Goal: Task Accomplishment & Management: Use online tool/utility

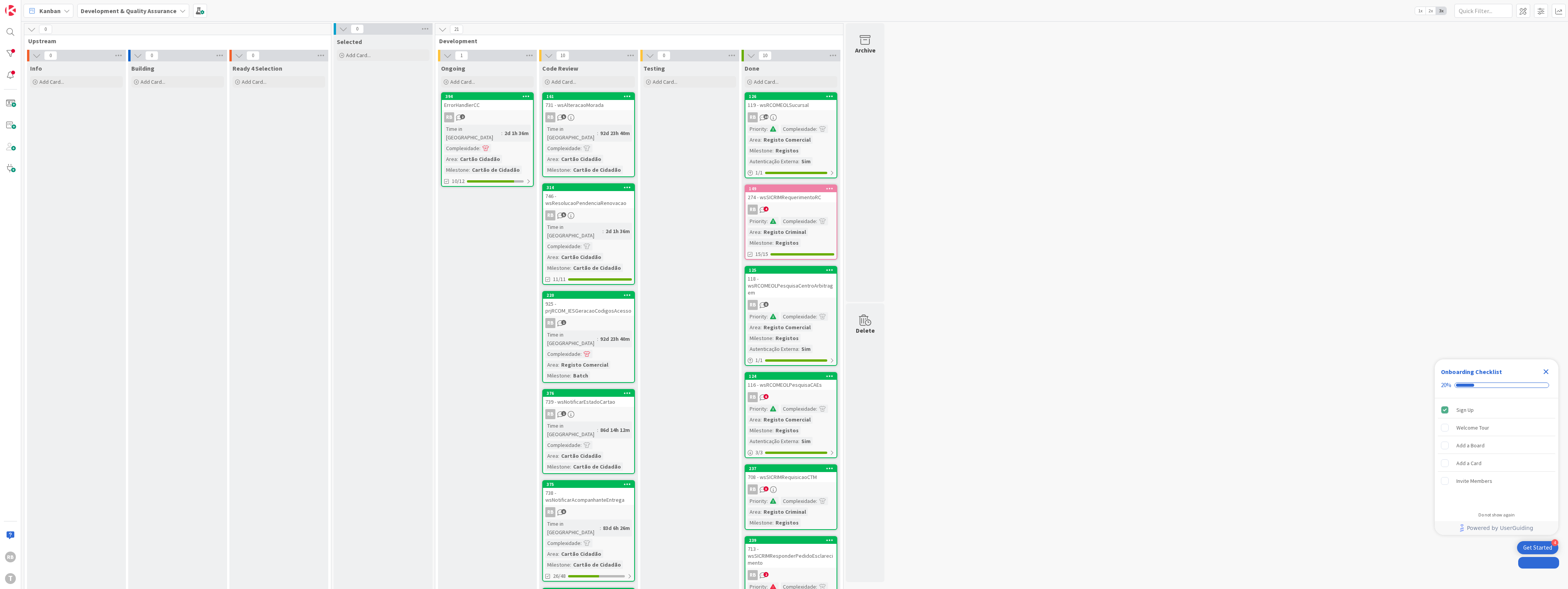
click at [464, 128] on div "Time in [GEOGRAPHIC_DATA]" at bounding box center [473, 133] width 57 height 17
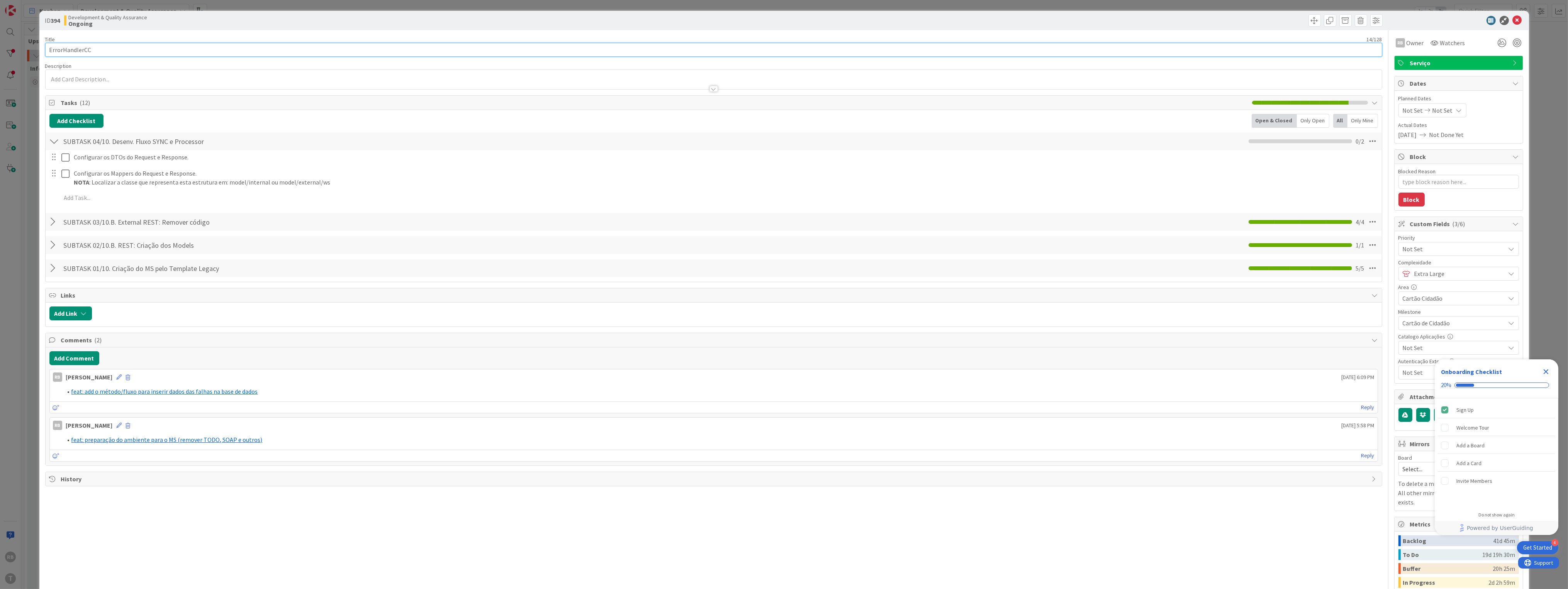
click at [80, 48] on input "ErrorHandlerCC" at bounding box center [713, 49] width 1337 height 14
type textarea "x"
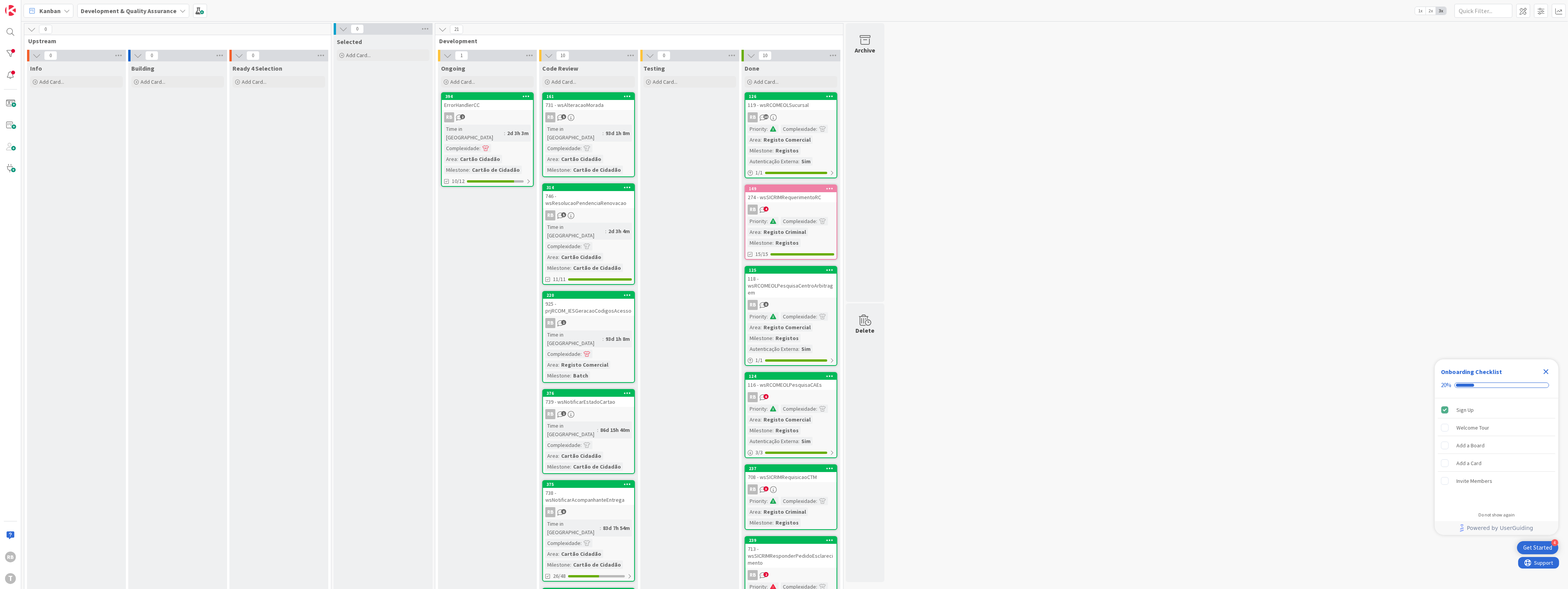
click at [491, 114] on div "RB 2" at bounding box center [488, 117] width 91 height 10
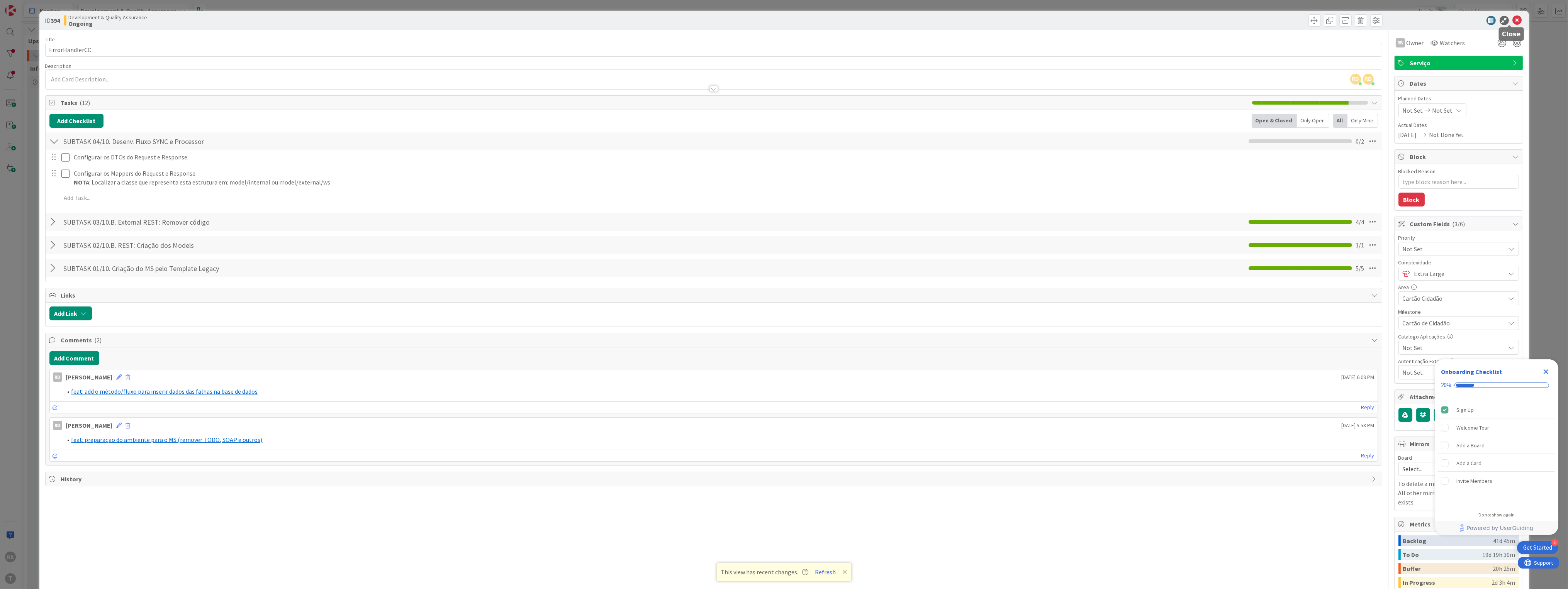
click at [1513, 19] on icon at bounding box center [1517, 20] width 9 height 9
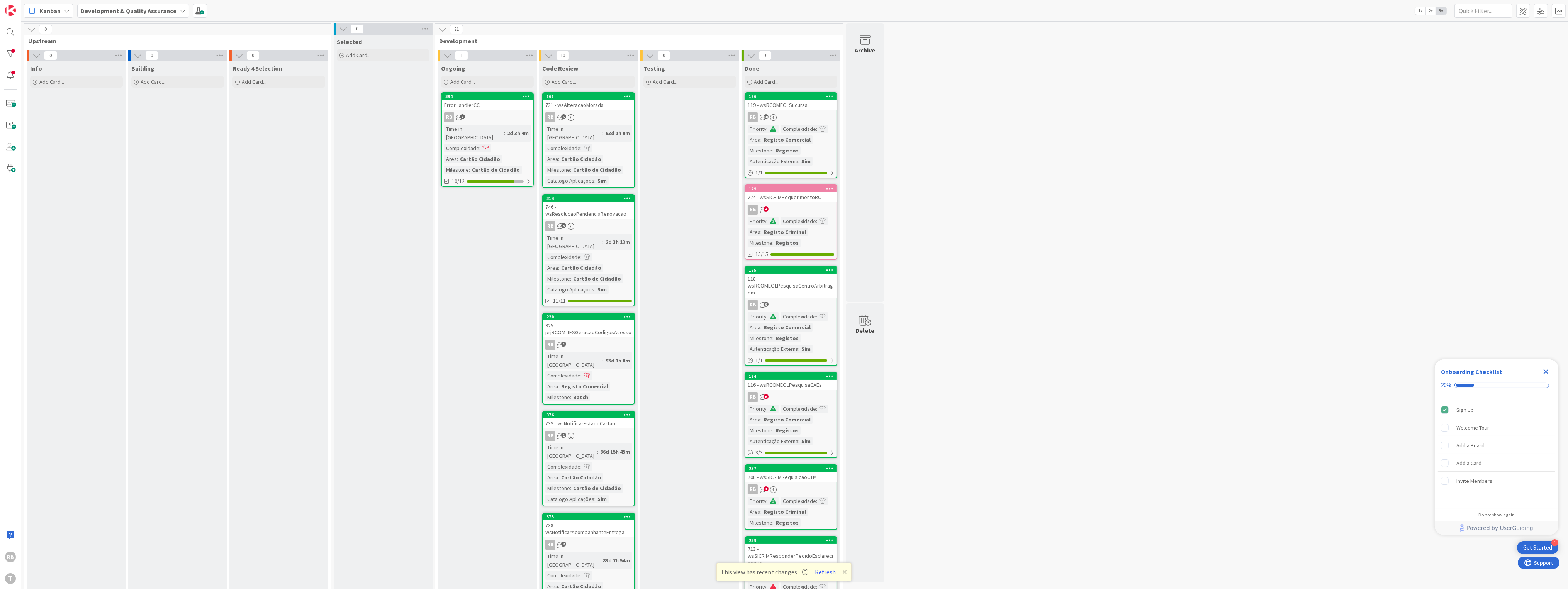
click at [477, 166] on div "Cartão de Cidadão" at bounding box center [495, 170] width 52 height 9
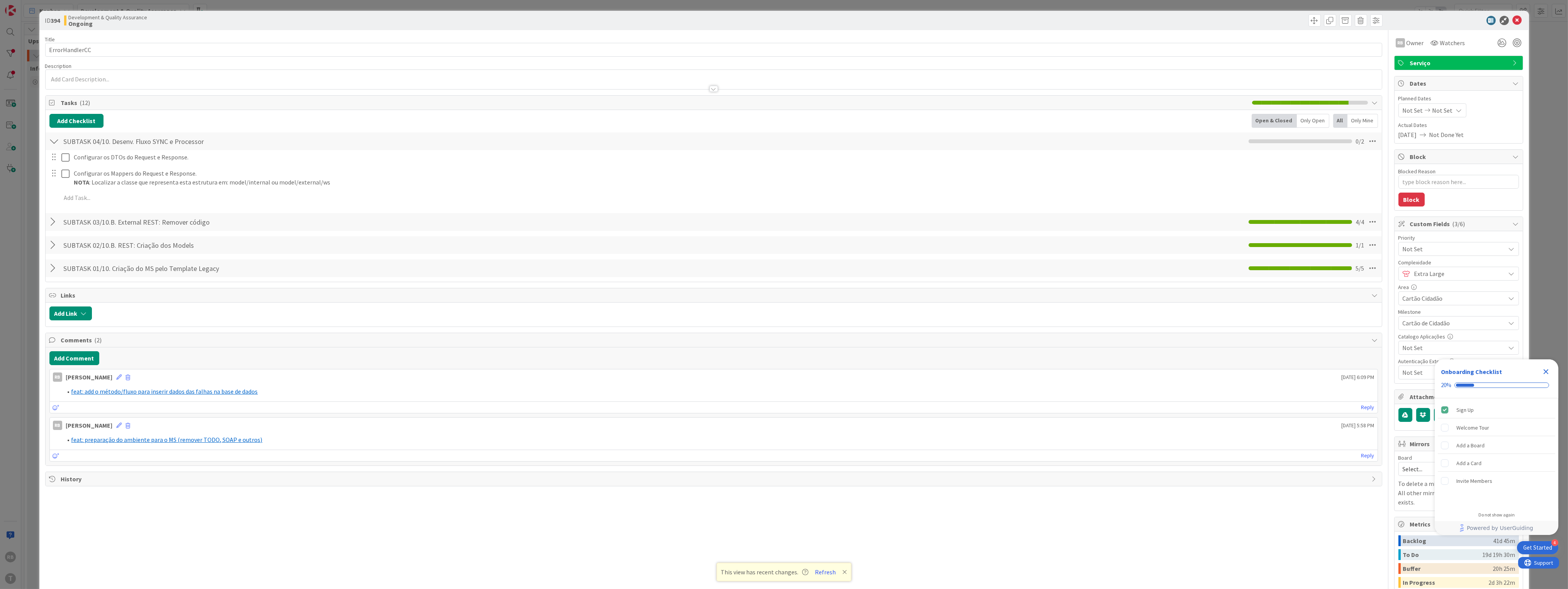
type textarea "x"
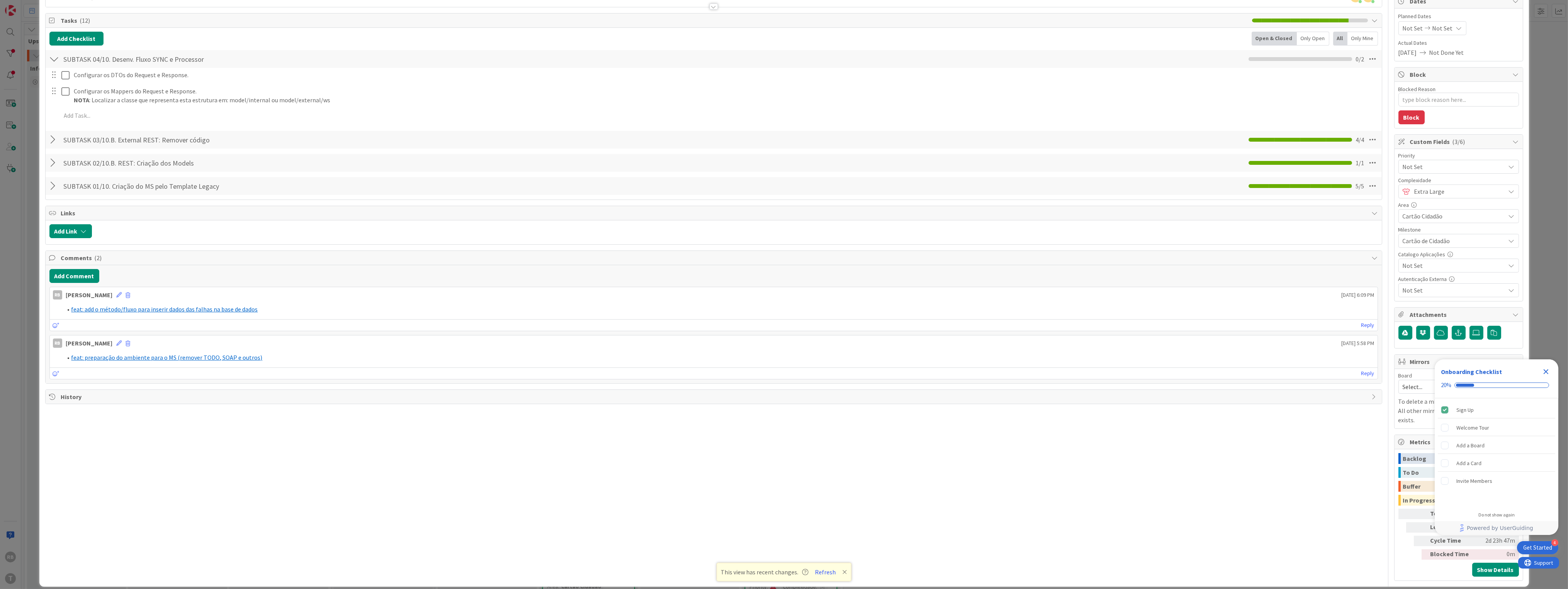
click at [1548, 372] on icon "Close Checklist" at bounding box center [1545, 371] width 9 height 9
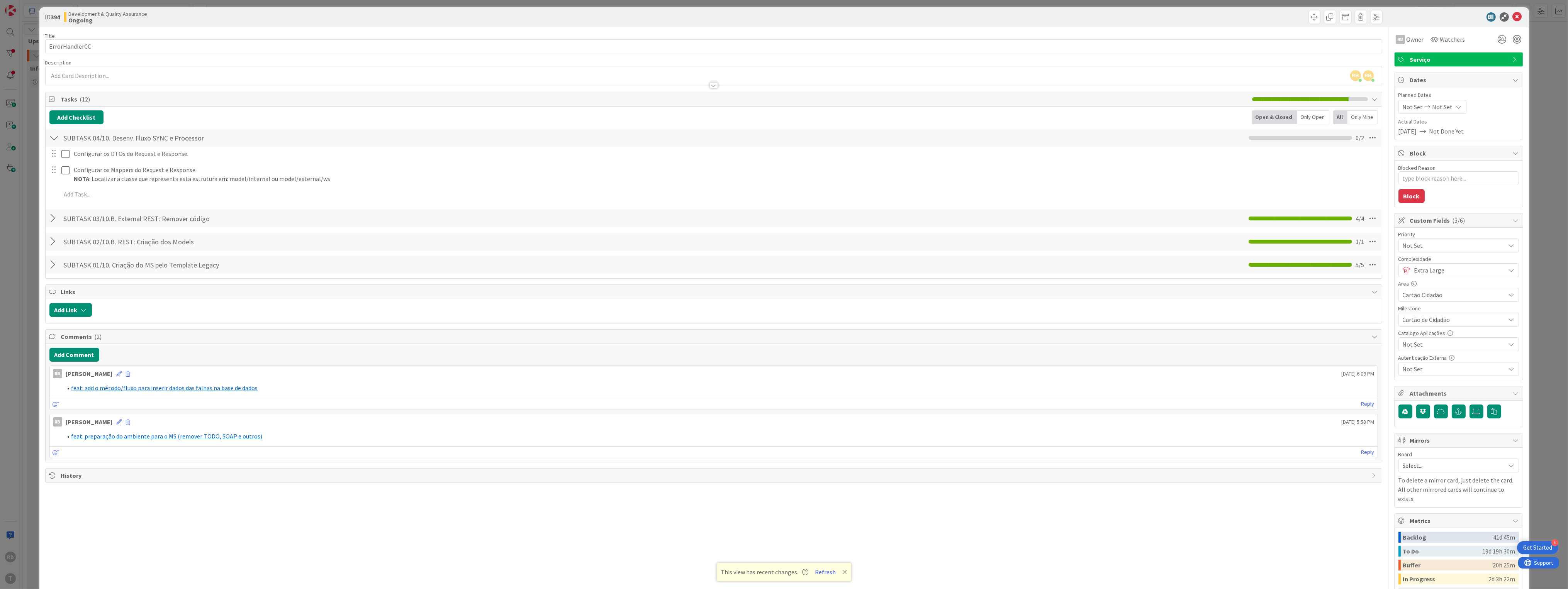
scroll to position [0, 0]
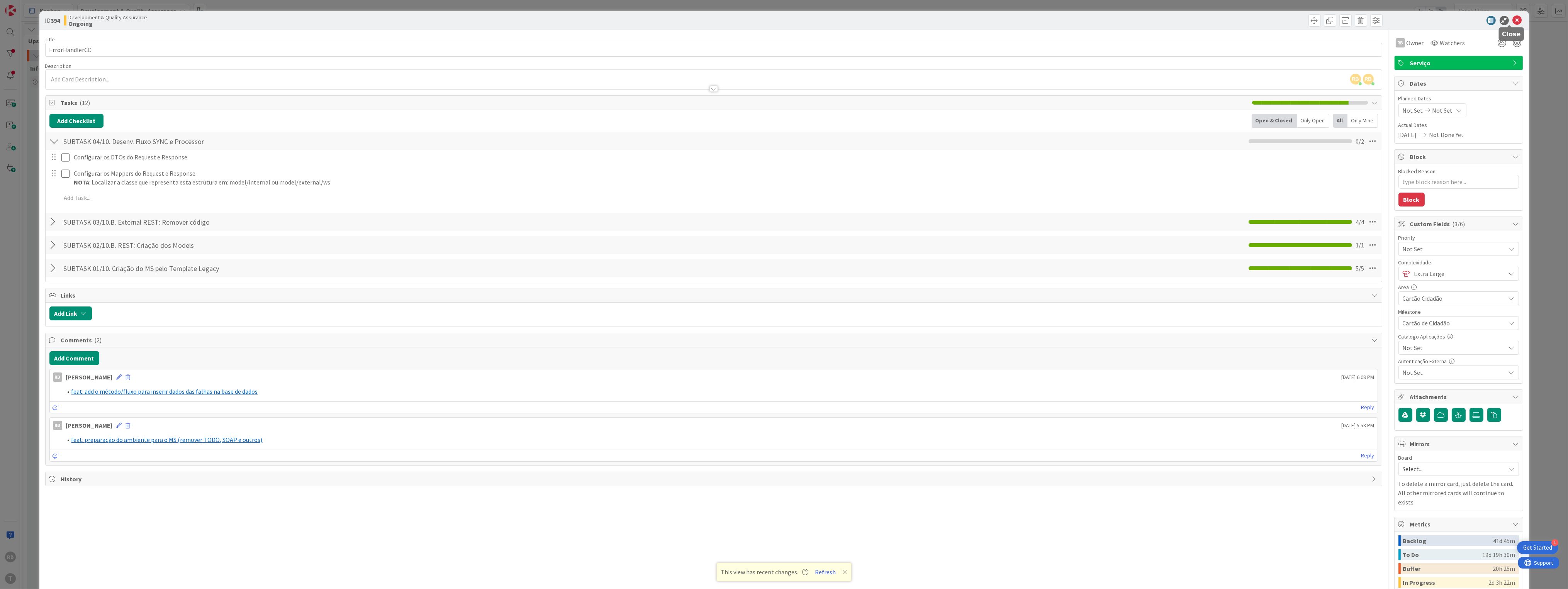
click at [1513, 19] on icon at bounding box center [1517, 20] width 9 height 9
